Goal: Use online tool/utility: Utilize a website feature to perform a specific function

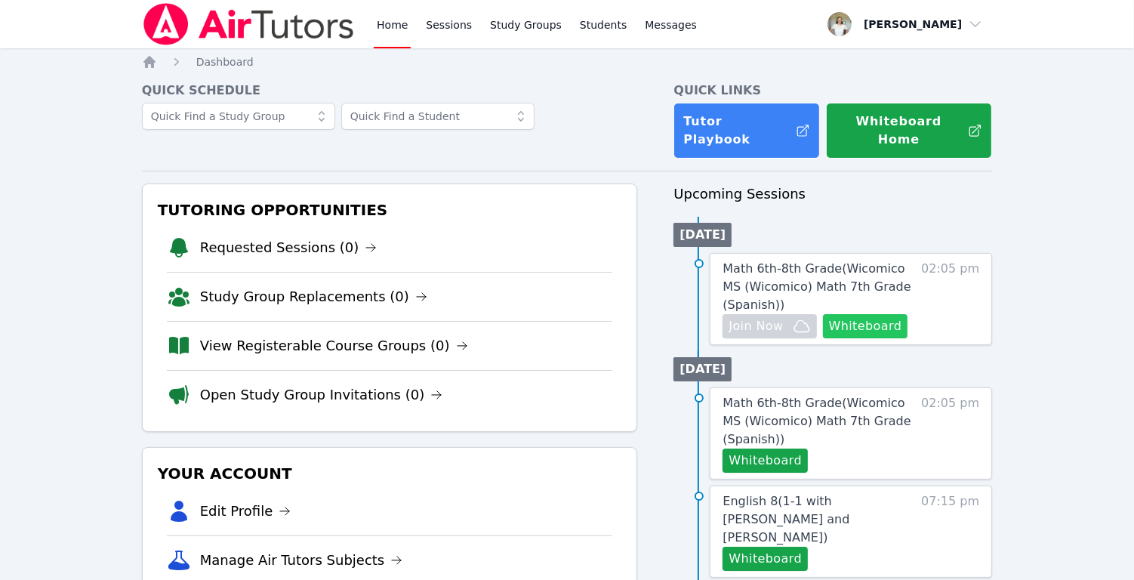
click at [882, 314] on button "Whiteboard" at bounding box center [865, 326] width 85 height 24
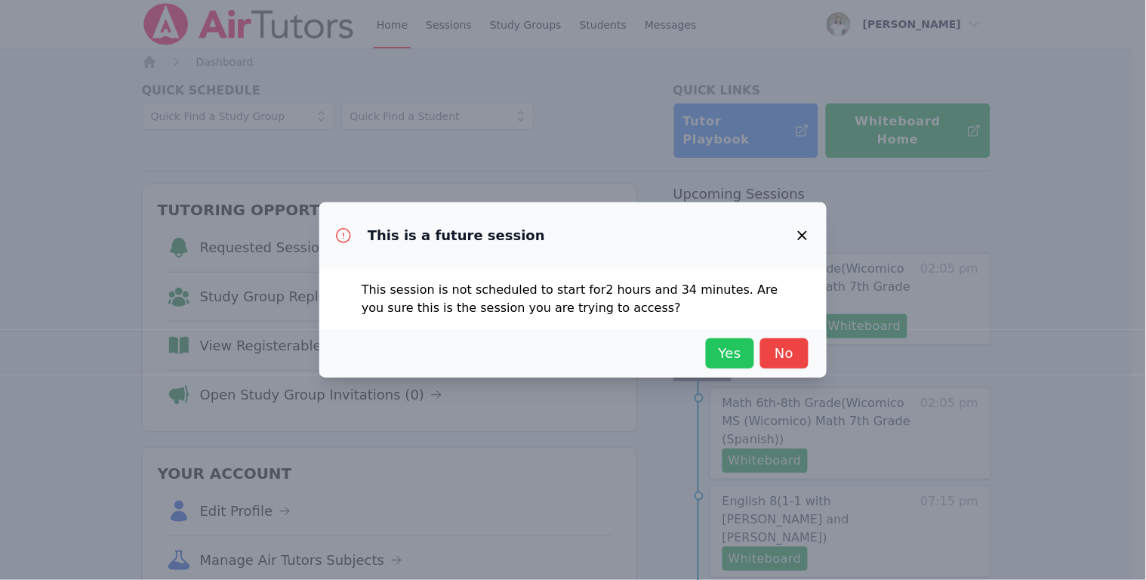
click at [714, 346] on span "Yes" at bounding box center [730, 353] width 33 height 21
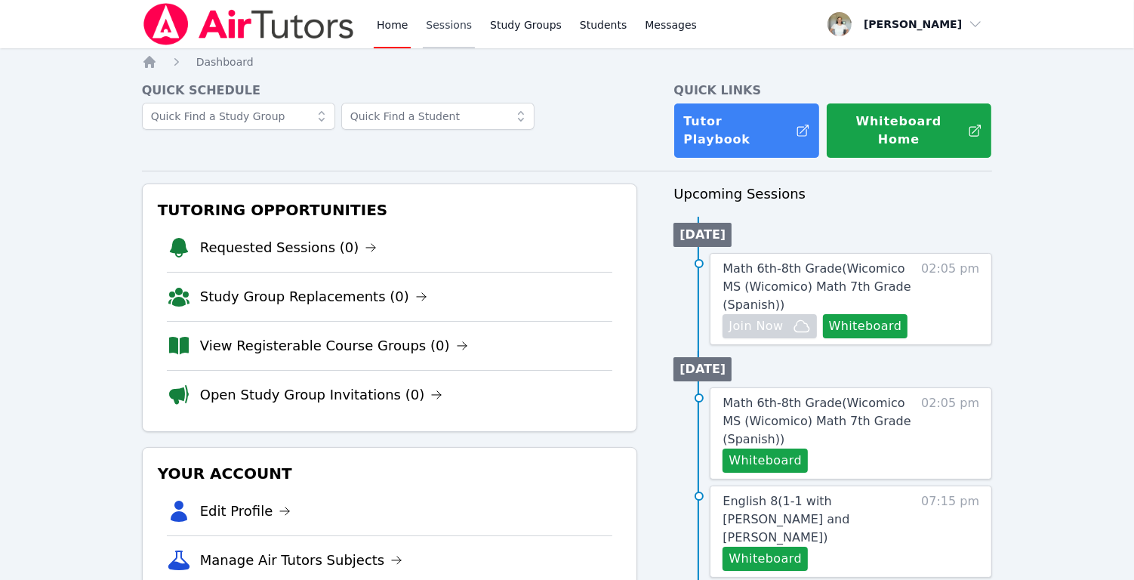
click at [443, 27] on link "Sessions" at bounding box center [449, 24] width 52 height 48
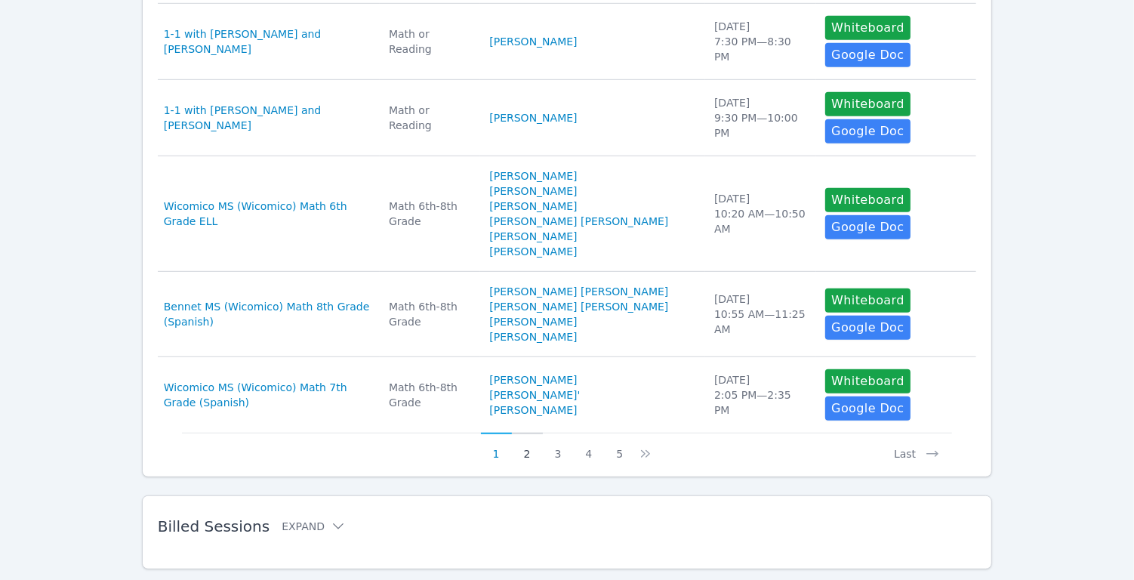
scroll to position [824, 0]
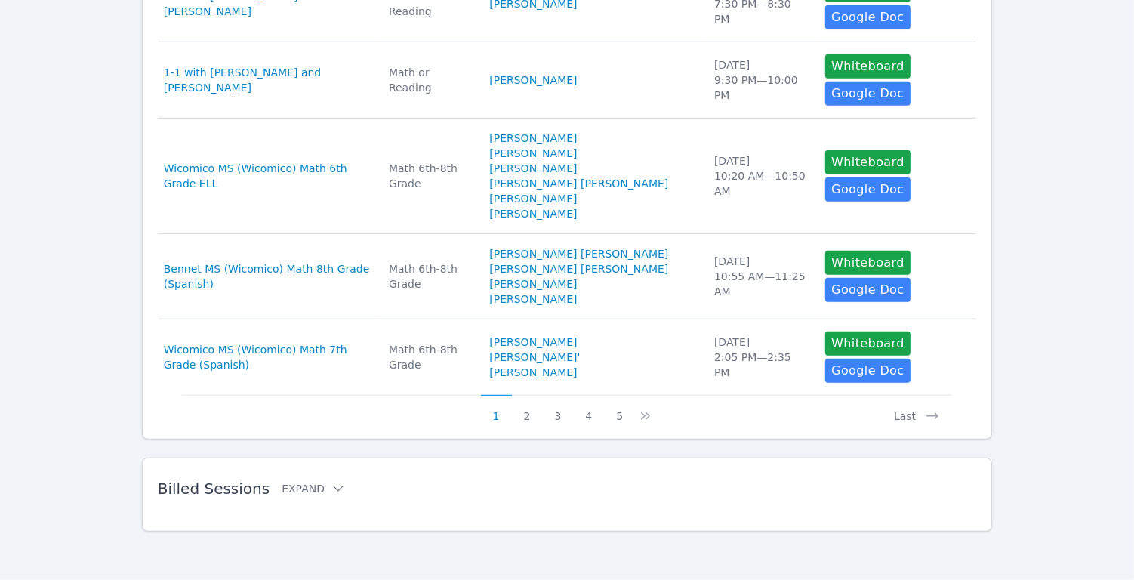
click at [410, 477] on div "Billed Sessions Expand" at bounding box center [543, 488] width 771 height 42
click at [308, 493] on button "Expand" at bounding box center [314, 488] width 64 height 15
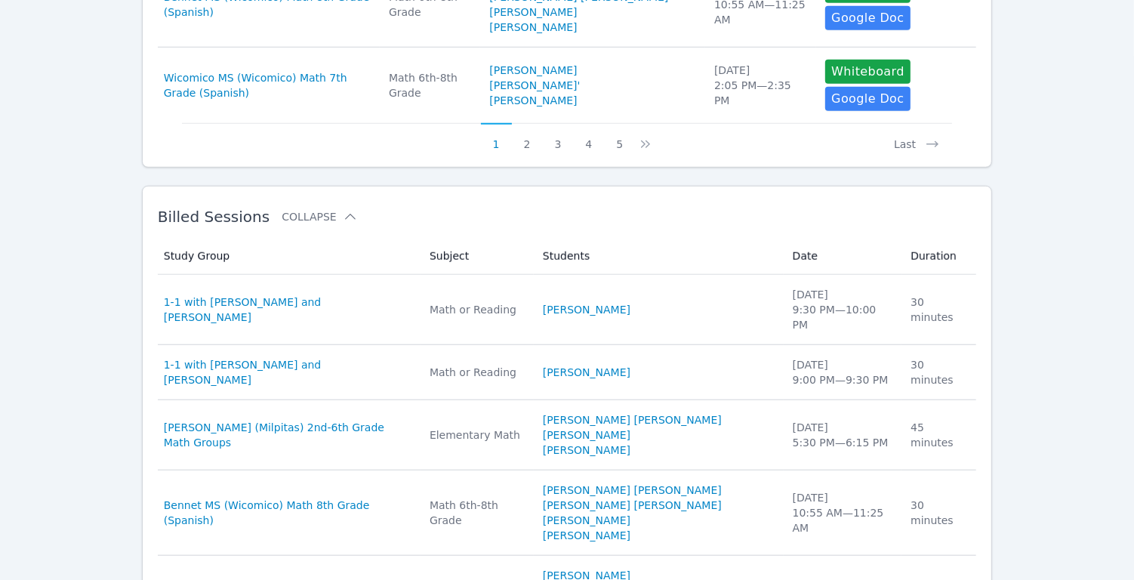
scroll to position [1548, 0]
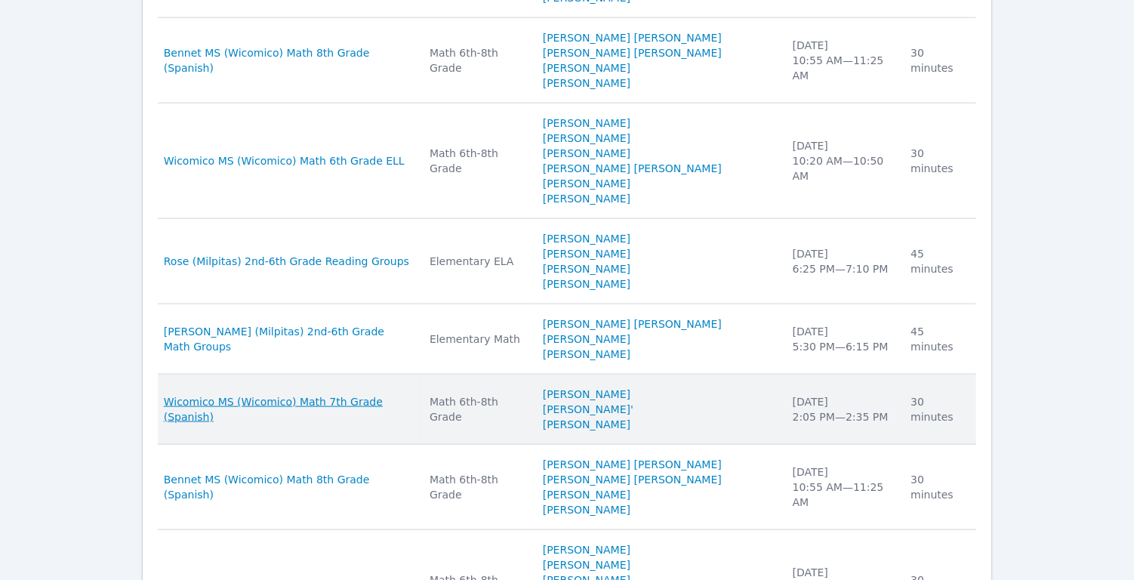
click at [283, 394] on span "Wicomico MS (Wicomico) Math 7th Grade (Spanish)" at bounding box center [288, 409] width 248 height 30
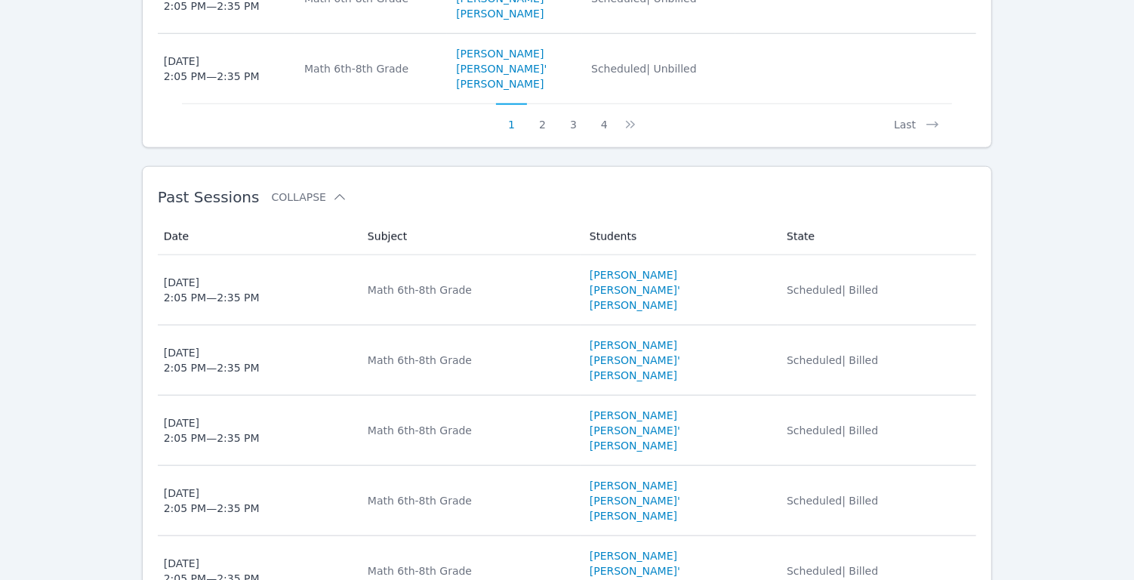
scroll to position [1224, 0]
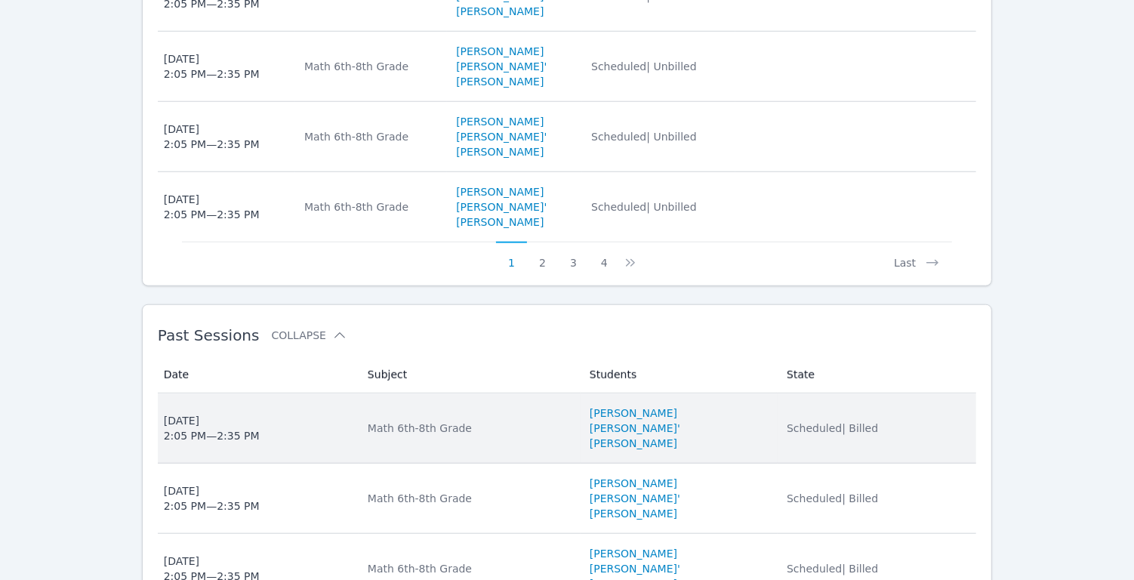
click at [214, 413] on div "[DATE] 2:05 PM — 2:35 PM" at bounding box center [212, 428] width 96 height 30
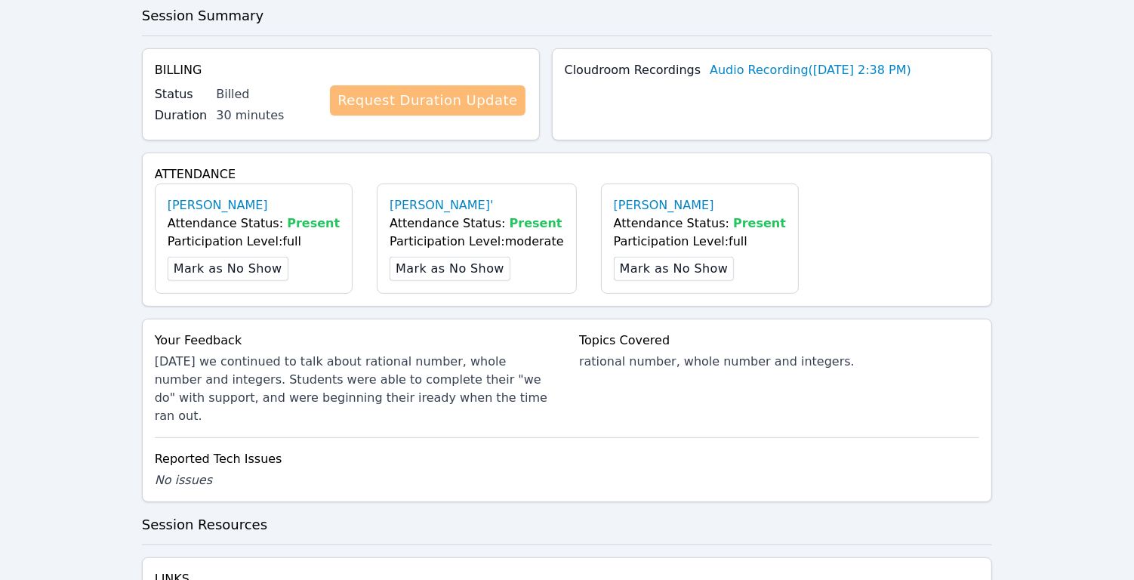
scroll to position [776, 0]
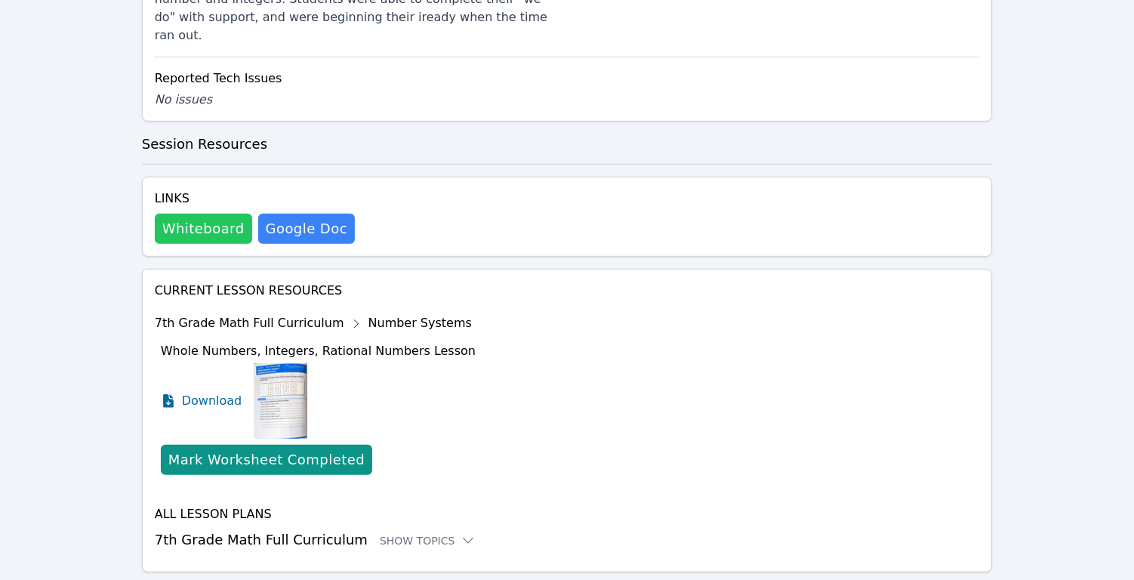
click at [165, 214] on button "Whiteboard" at bounding box center [203, 229] width 97 height 30
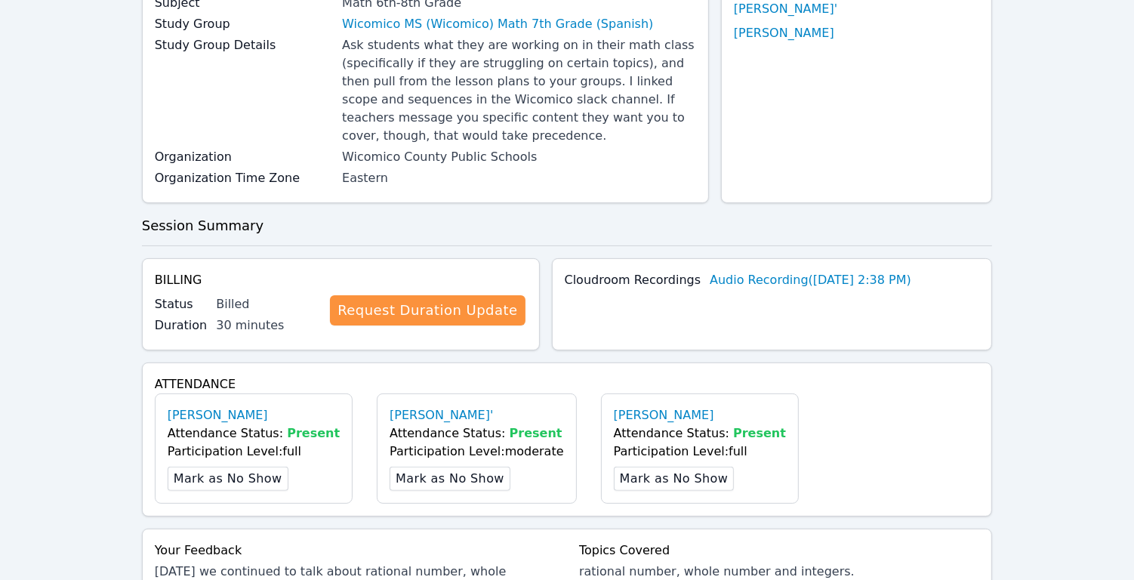
scroll to position [0, 0]
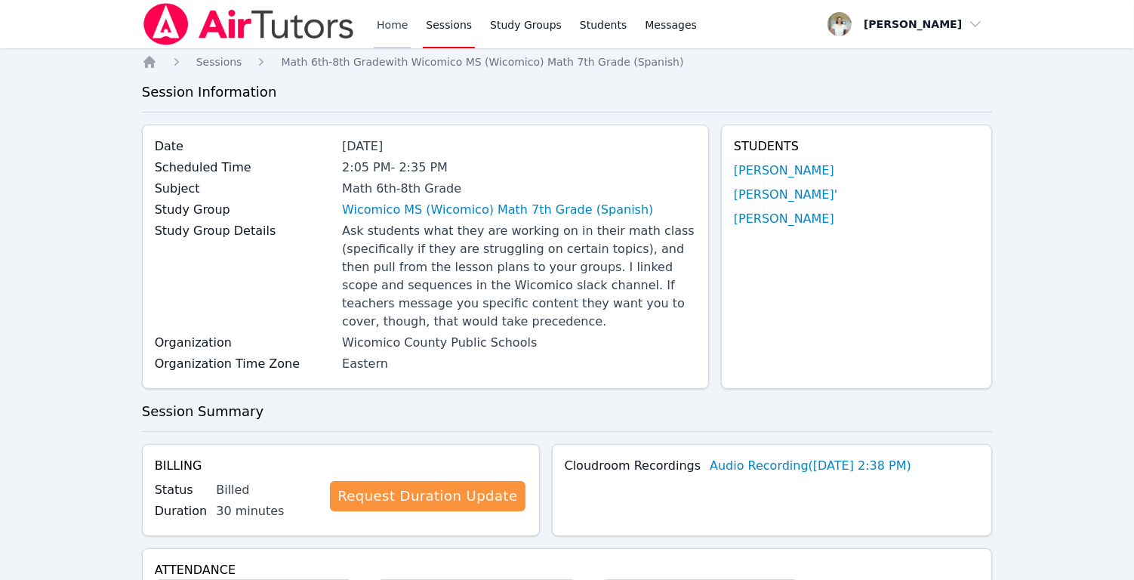
click at [384, 25] on link "Home" at bounding box center [392, 24] width 37 height 48
